Goal: Check status: Check status

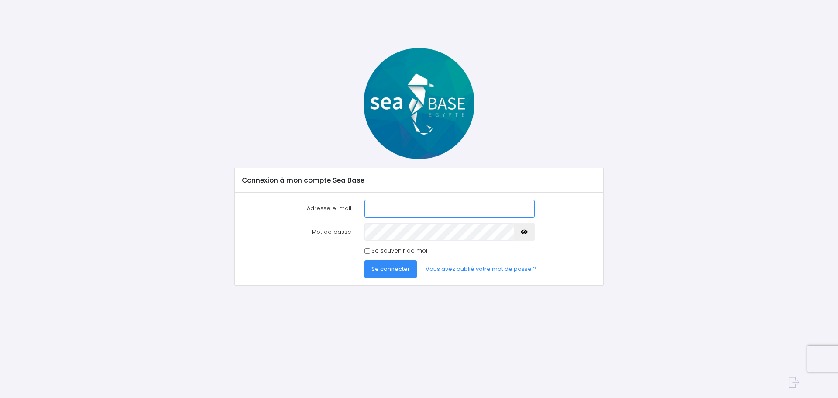
type input "[EMAIL_ADDRESS][DOMAIN_NAME]"
click at [394, 269] on span "Se connecter" at bounding box center [391, 269] width 38 height 8
